Goal: Obtain resource: Obtain resource

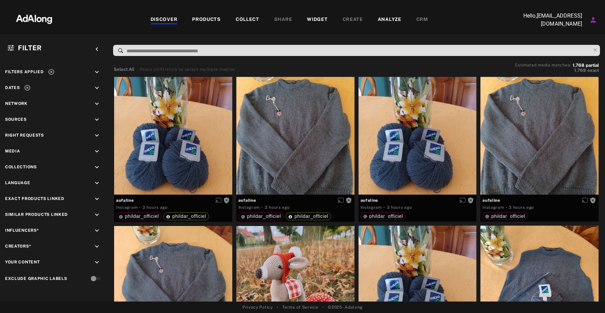
click at [245, 22] on div "COLLECT" at bounding box center [247, 20] width 24 height 8
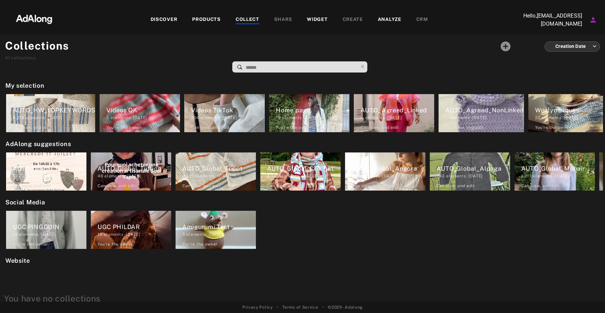
click at [168, 18] on div "DISCOVER" at bounding box center [163, 20] width 27 height 8
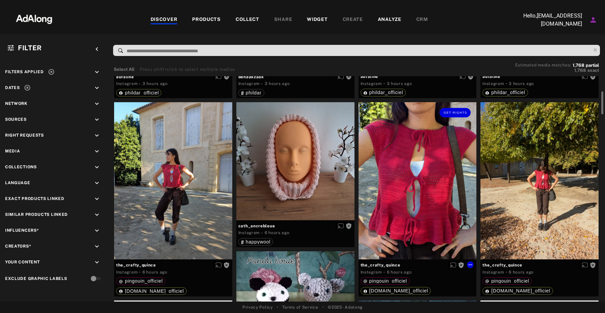
scroll to position [278, 0]
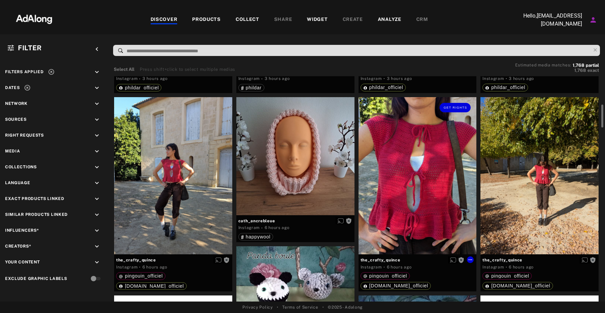
click at [432, 186] on div "Get rights" at bounding box center [417, 175] width 118 height 157
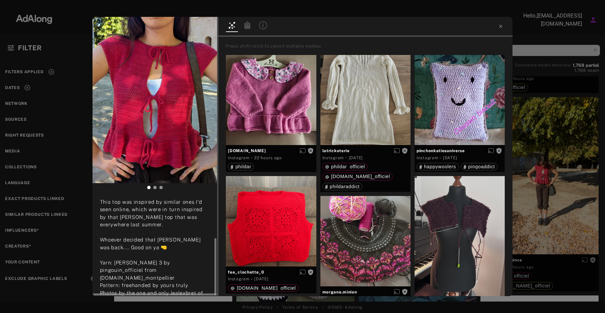
scroll to position [77, 0]
click at [192, 28] on span "Get rights" at bounding box center [196, 27] width 24 height 3
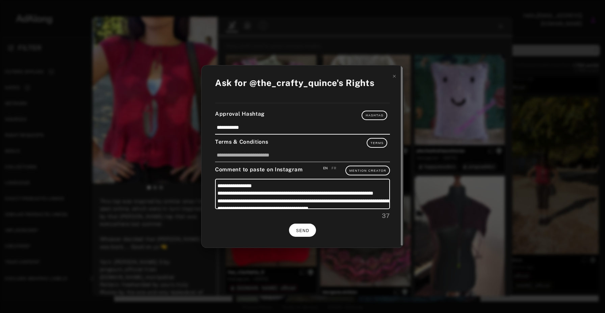
click at [307, 226] on button "SEND" at bounding box center [302, 230] width 27 height 13
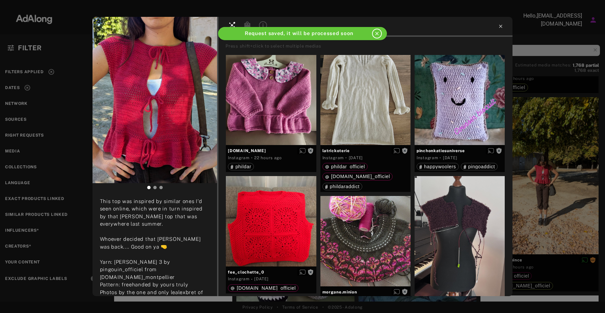
click at [500, 25] on icon at bounding box center [500, 26] width 5 height 5
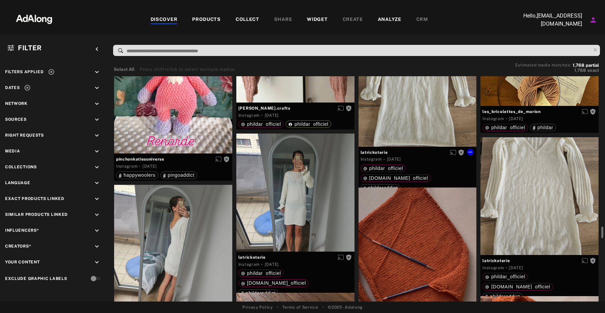
scroll to position [2837, 0]
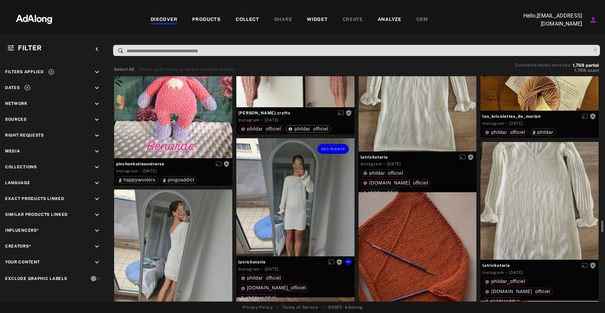
click at [330, 197] on div "Get rights" at bounding box center [295, 197] width 118 height 118
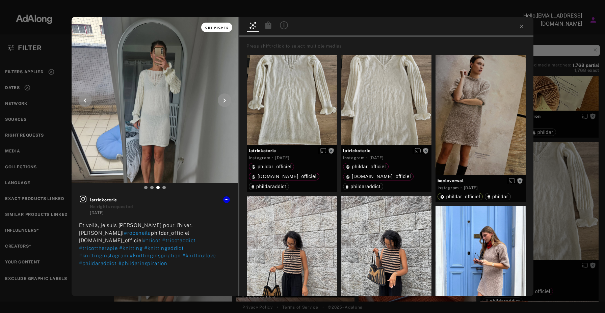
click at [223, 29] on span "Get rights" at bounding box center [217, 27] width 24 height 3
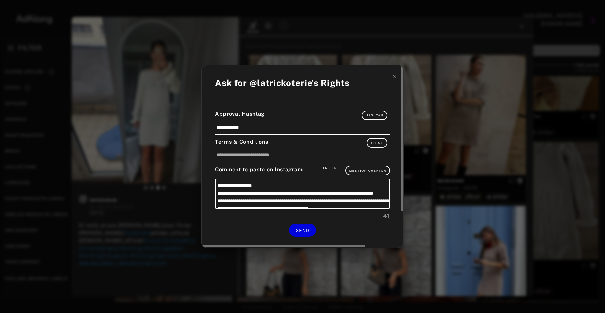
click at [334, 166] on div "FR" at bounding box center [333, 168] width 5 height 5
type textarea "**********"
click at [309, 229] on span "SEND" at bounding box center [302, 230] width 13 height 5
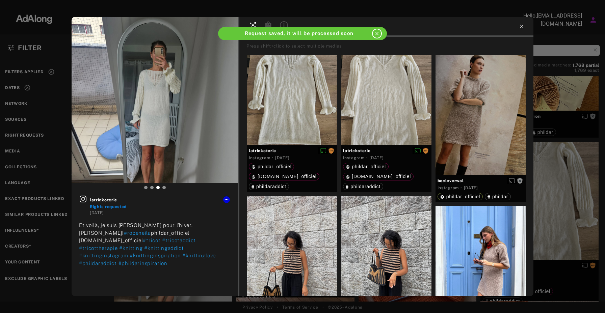
click at [522, 26] on icon at bounding box center [521, 26] width 5 height 5
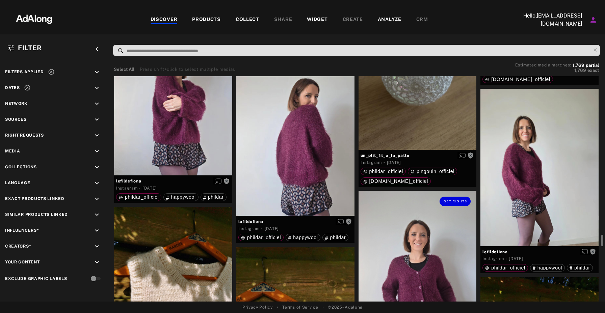
scroll to position [3372, 0]
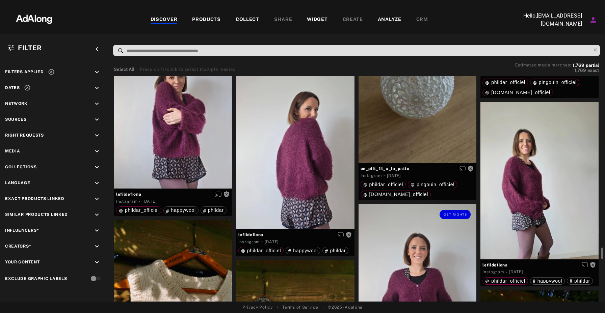
click at [418, 241] on div "Get rights" at bounding box center [417, 282] width 118 height 157
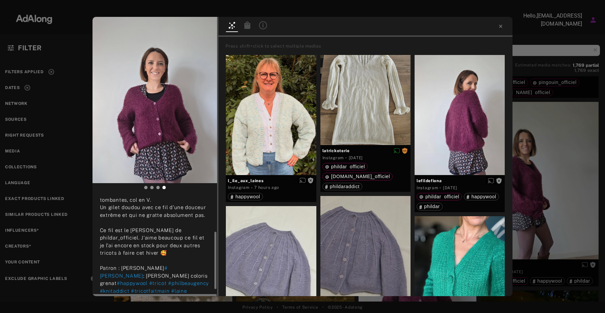
scroll to position [67, 0]
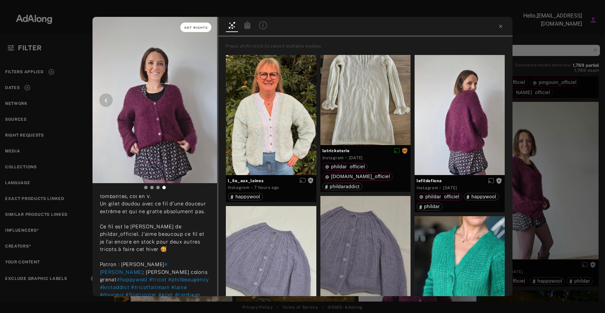
click at [198, 27] on span "Get rights" at bounding box center [196, 27] width 24 height 3
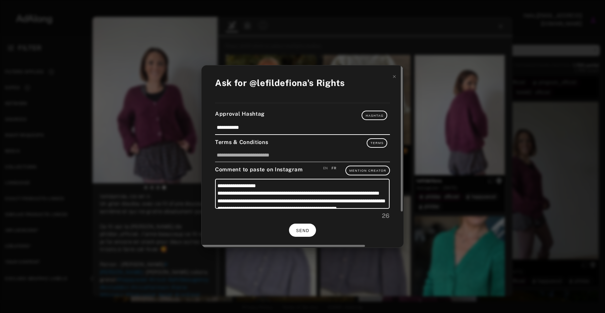
click at [308, 227] on button "SEND" at bounding box center [302, 230] width 27 height 13
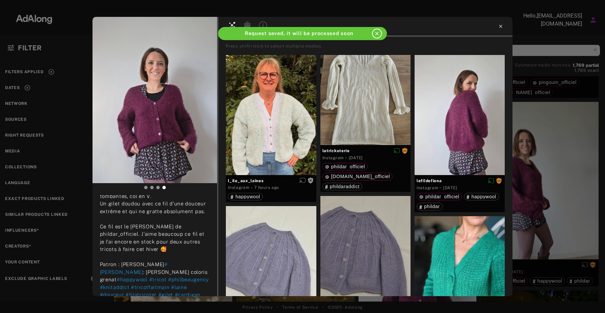
click at [500, 27] on icon at bounding box center [500, 26] width 5 height 5
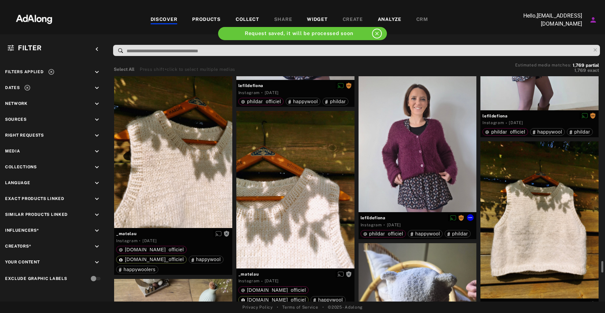
scroll to position [3527, 0]
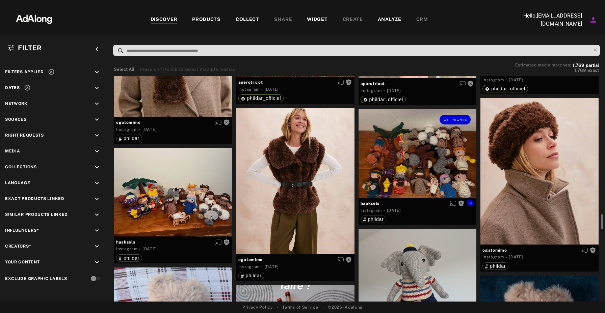
scroll to position [2024, 0]
